Goal: Task Accomplishment & Management: Manage account settings

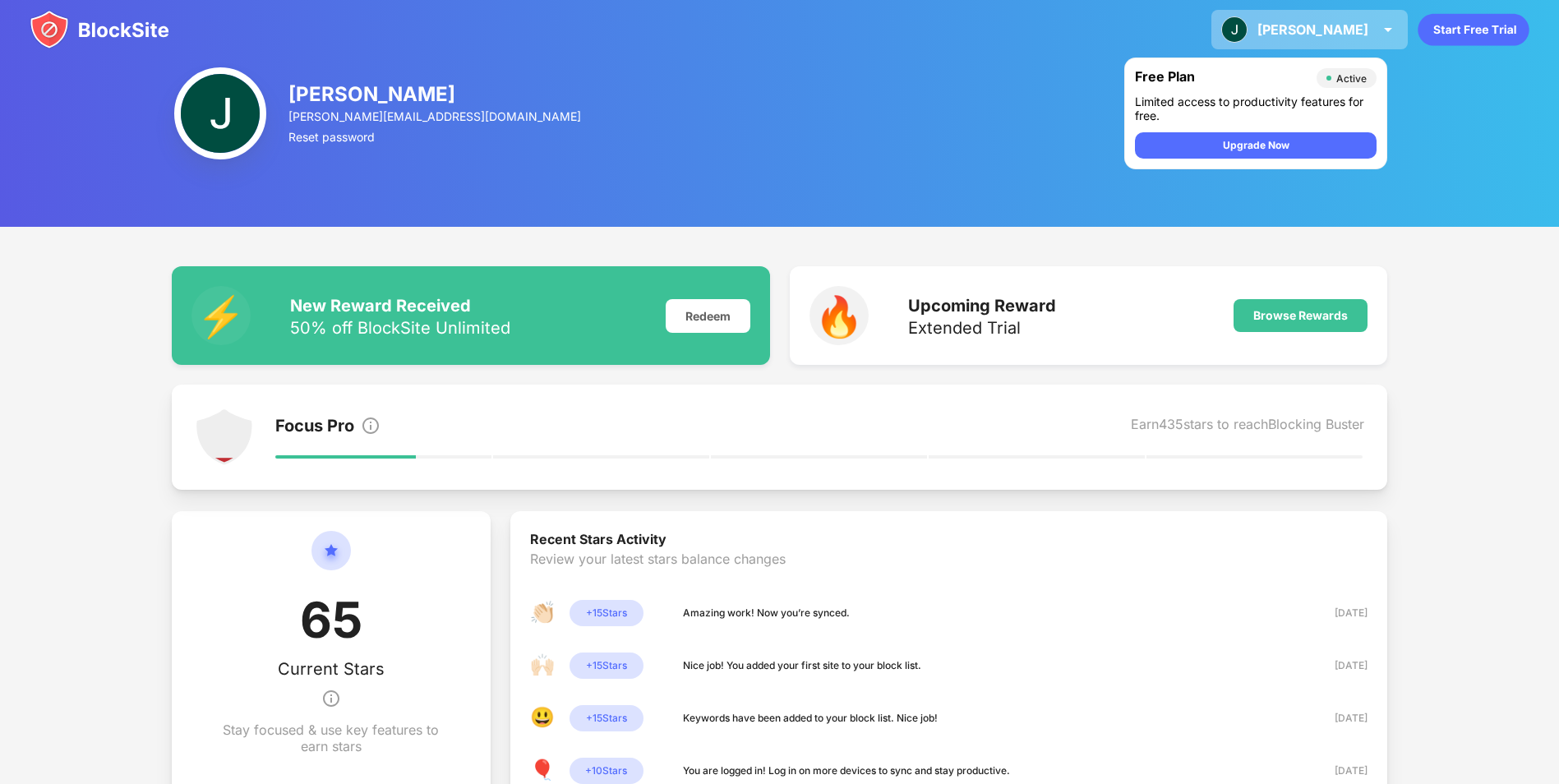
click at [1376, 37] on div "John John Cadoo View Account Insights Premium Rewards Settings Support Log Out" at bounding box center [1310, 29] width 196 height 39
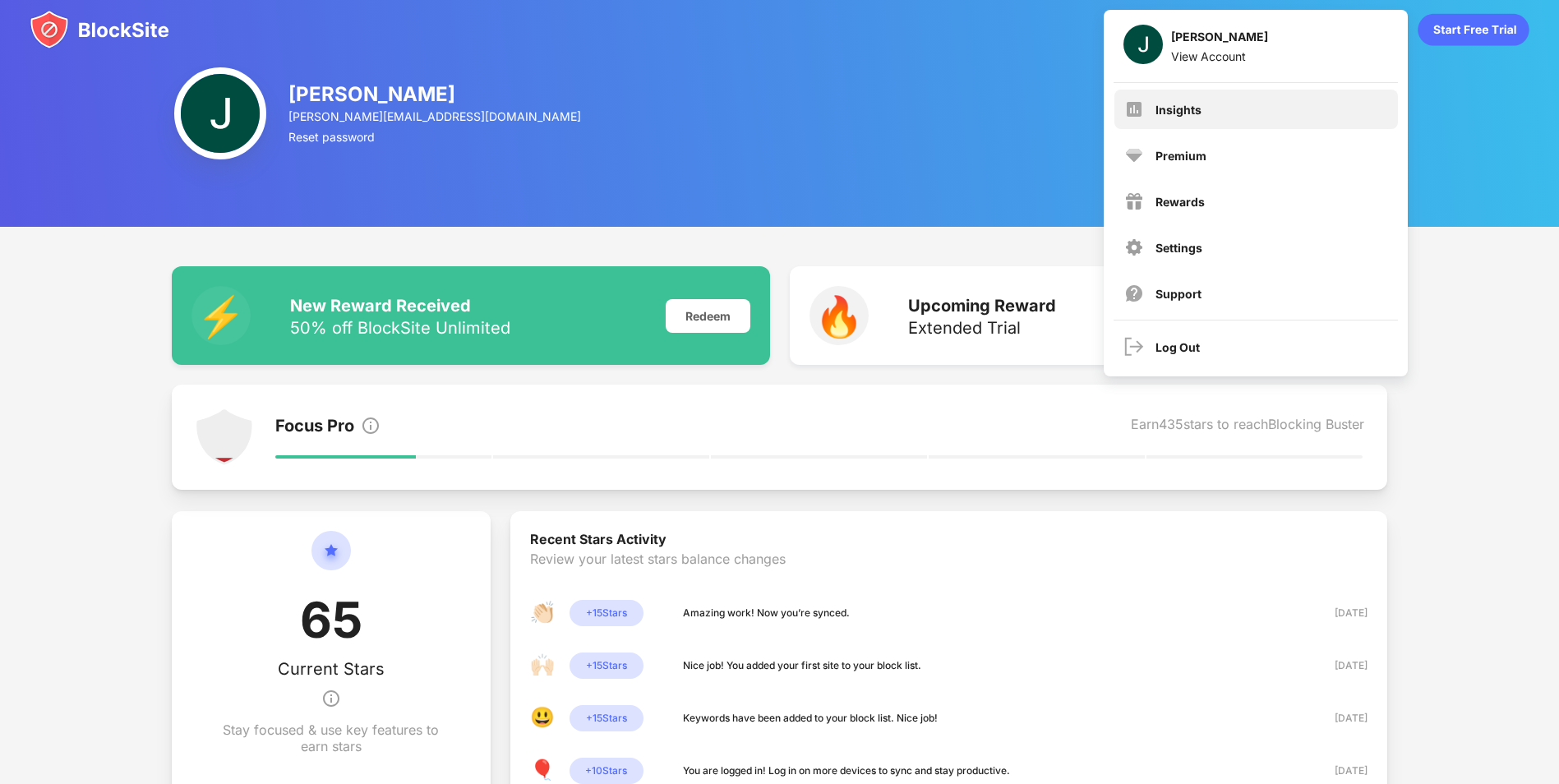
click at [1224, 120] on div "Insights" at bounding box center [1257, 109] width 284 height 39
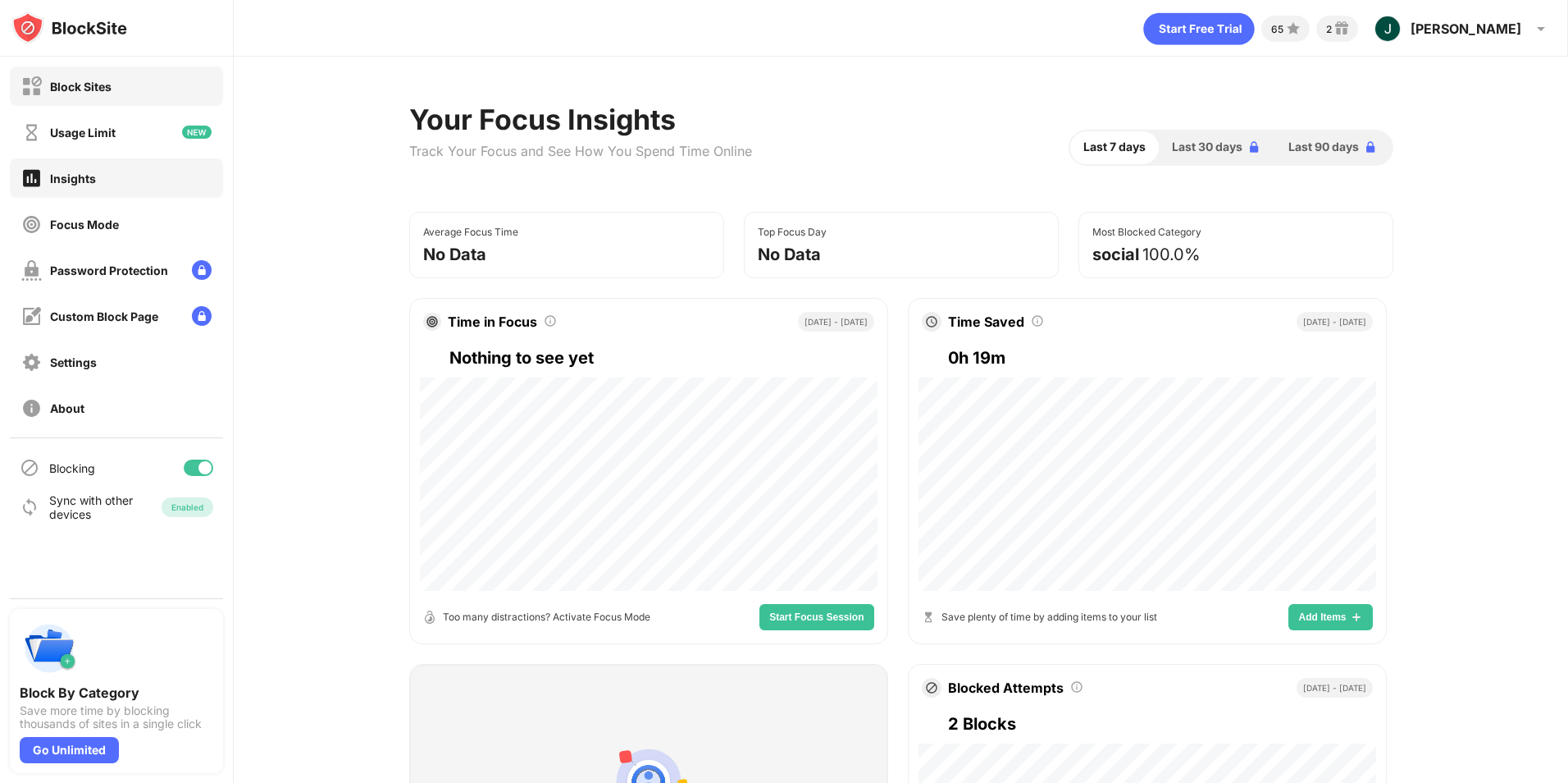
click at [109, 99] on div "Block Sites" at bounding box center [116, 86] width 213 height 39
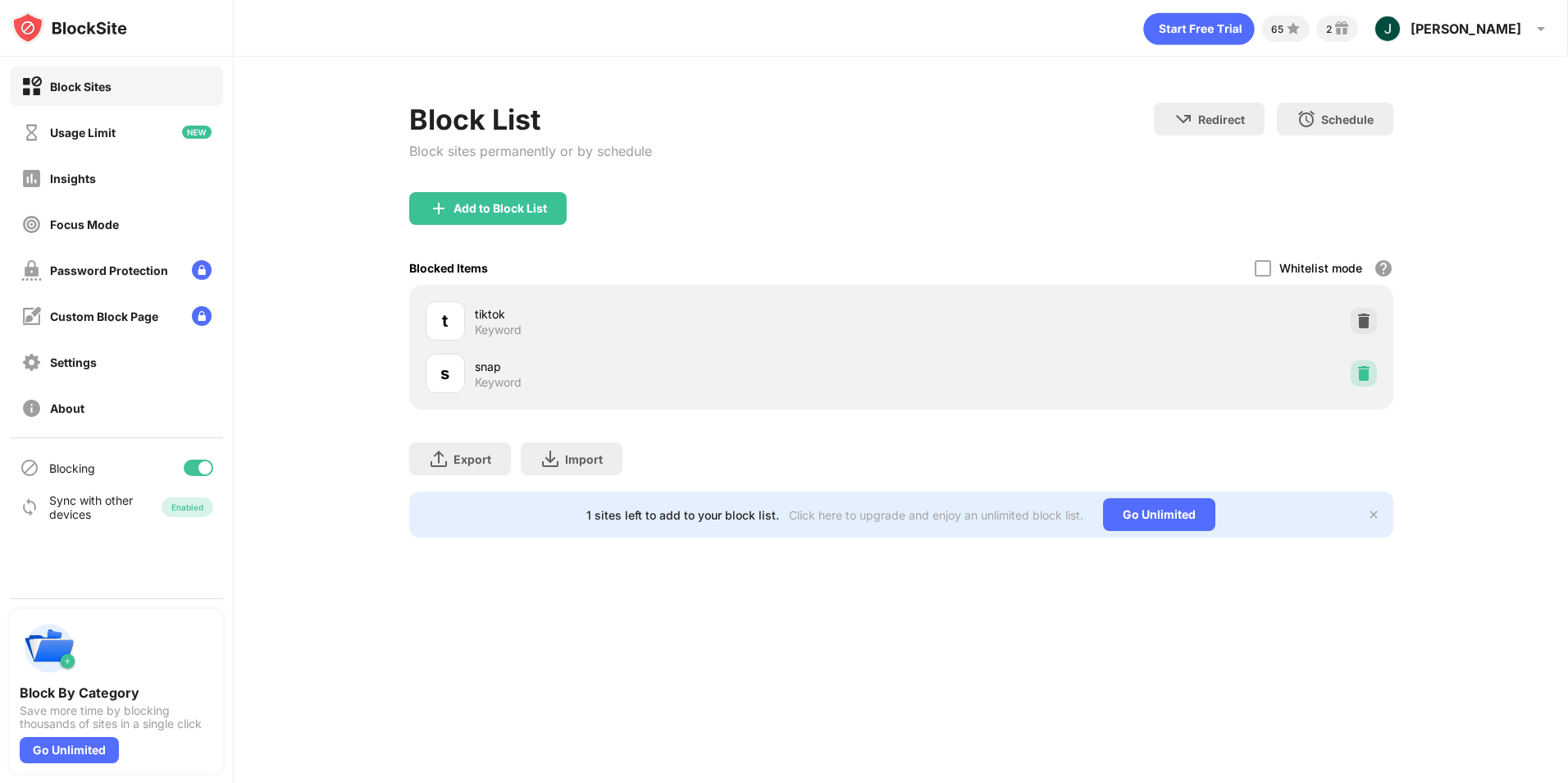
click at [1366, 374] on img at bounding box center [1364, 373] width 16 height 16
